Goal: Information Seeking & Learning: Learn about a topic

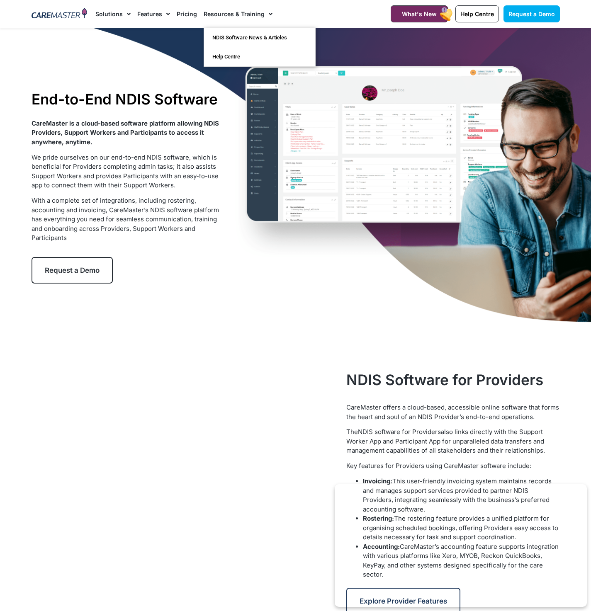
click at [250, 12] on link "Resources & Training" at bounding box center [238, 14] width 69 height 28
click at [182, 15] on link "Pricing" at bounding box center [187, 14] width 20 height 28
